Goal: Find contact information

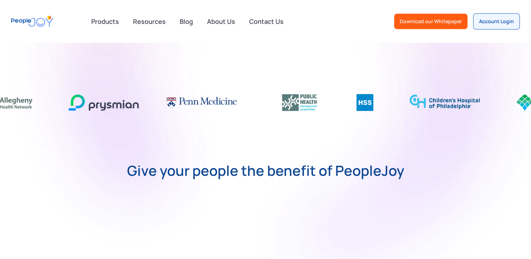
scroll to position [246, 0]
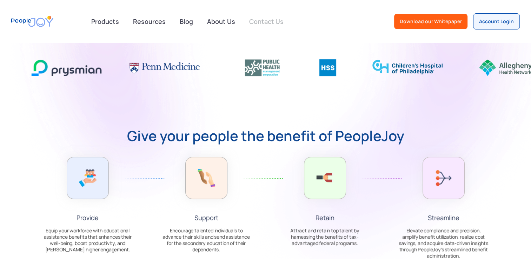
click at [261, 23] on link "Contact Us" at bounding box center [266, 21] width 43 height 15
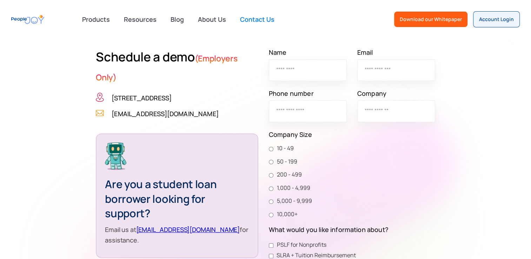
scroll to position [192, 0]
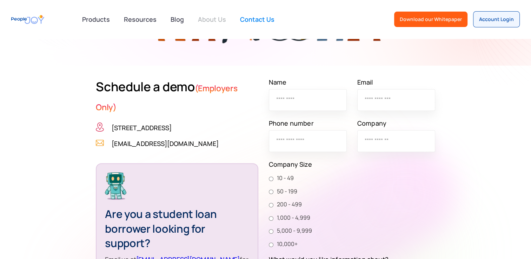
click at [207, 19] on link "About Us" at bounding box center [212, 19] width 37 height 15
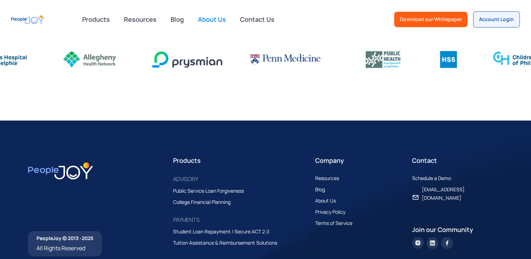
scroll to position [1185, 0]
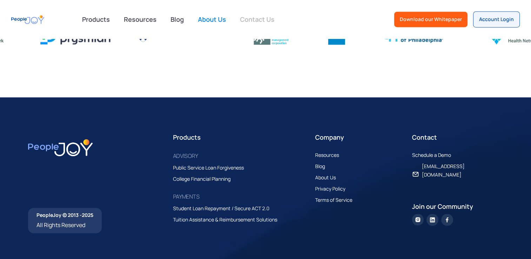
click at [256, 18] on link "Contact Us" at bounding box center [257, 19] width 43 height 15
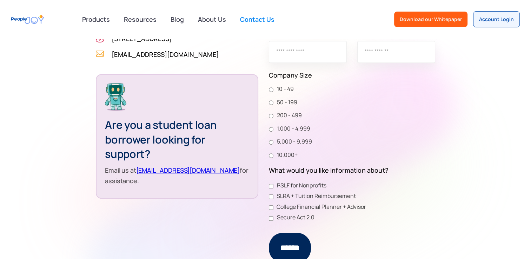
scroll to position [211, 0]
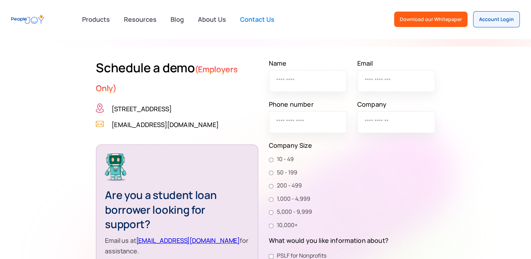
drag, startPoint x: 246, startPoint y: 110, endPoint x: 101, endPoint y: 101, distance: 145.3
click at [101, 101] on div "Schedule a demo (Employers Only) [STREET_ADDRESS] (267) 310 - 2723 [EMAIL_ADDRE…" at bounding box center [177, 94] width 162 height 72
copy p "[STREET_ADDRESS]"
